Goal: Transaction & Acquisition: Purchase product/service

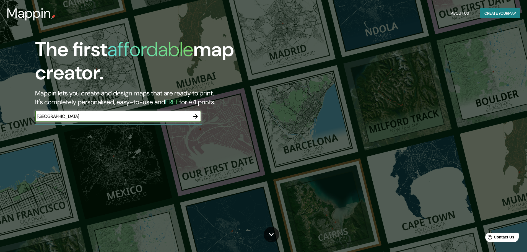
type input "Belo Horizonte"
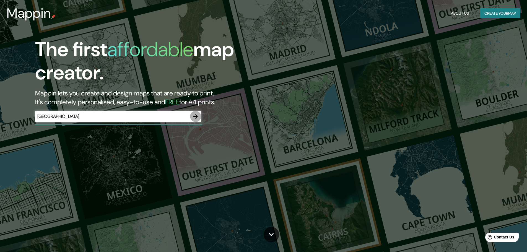
click at [199, 114] on button "button" at bounding box center [195, 116] width 11 height 11
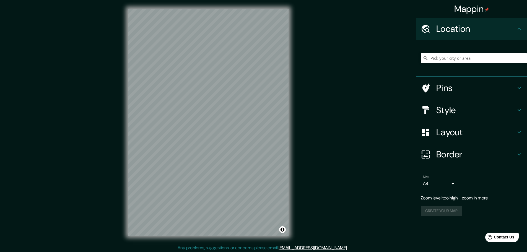
click at [461, 55] on input "Pick your city or area" at bounding box center [473, 58] width 106 height 10
click at [458, 58] on input "Pick your city or area" at bounding box center [473, 58] width 106 height 10
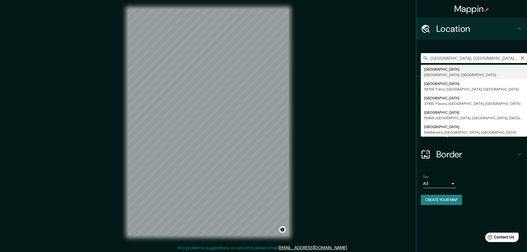
type input "Belo Horizonte, Minas Gerais, Brasil"
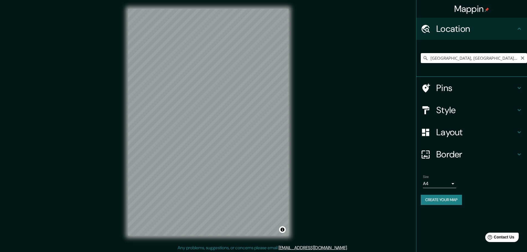
click at [431, 88] on div at bounding box center [427, 88] width 15 height 10
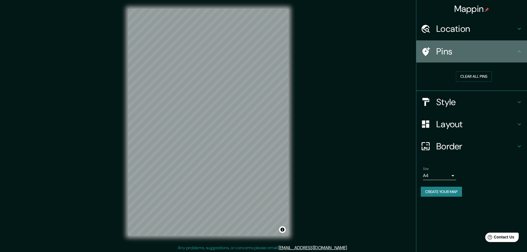
click at [431, 52] on div at bounding box center [427, 52] width 15 height 10
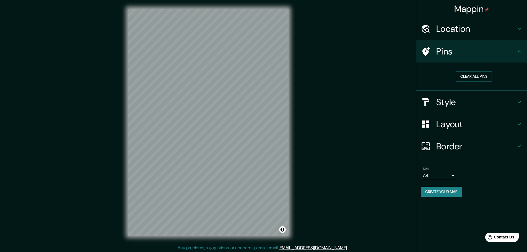
click at [444, 172] on body "Mappin Location Belo Horizonte, Minas Gerais, Brasil Pins Clear all pins Style …" at bounding box center [263, 126] width 527 height 252
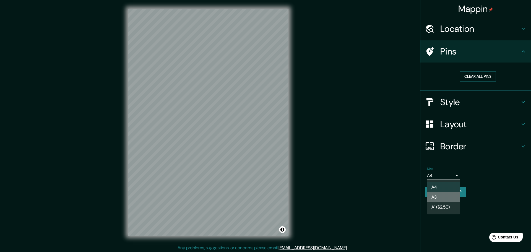
click at [446, 194] on li "A3" at bounding box center [443, 197] width 33 height 10
type input "a4"
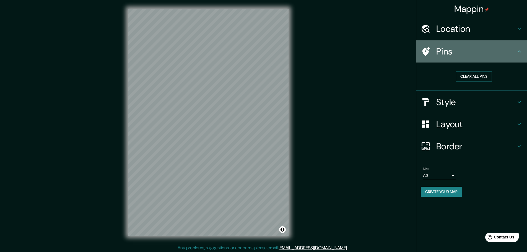
click at [427, 51] on icon at bounding box center [426, 51] width 8 height 9
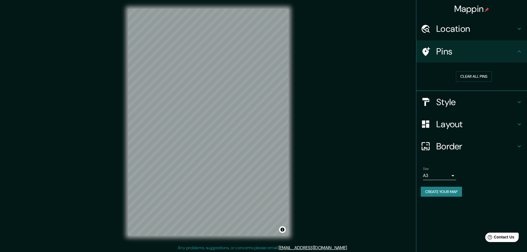
drag, startPoint x: 436, startPoint y: 49, endPoint x: 446, endPoint y: 37, distance: 16.1
click at [437, 49] on h4 "Pins" at bounding box center [476, 51] width 80 height 11
click at [449, 27] on h4 "Location" at bounding box center [476, 28] width 80 height 11
